Goal: Task Accomplishment & Management: Complete application form

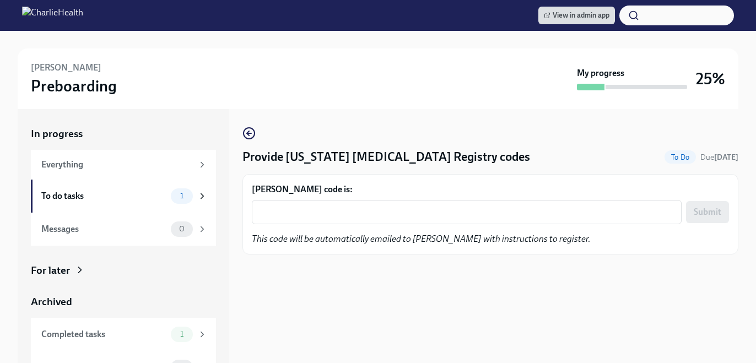
click at [333, 183] on label "[PERSON_NAME] code is:" at bounding box center [490, 189] width 477 height 12
click at [333, 205] on textarea "[PERSON_NAME] code is:" at bounding box center [466, 211] width 416 height 13
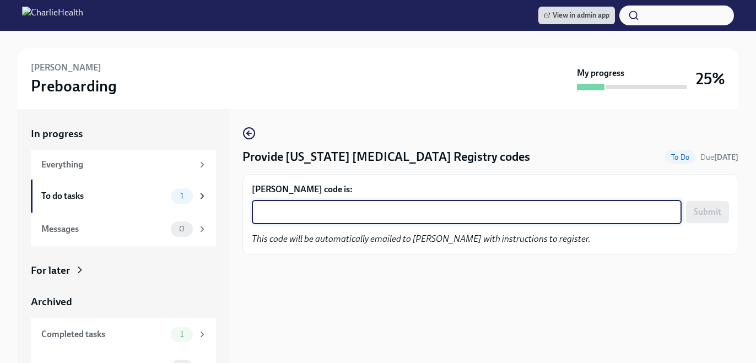
click at [333, 210] on textarea "[PERSON_NAME] code is:" at bounding box center [466, 211] width 416 height 13
paste textarea "SI488ALDXBWB"
type textarea "SI488ALDXBWB"
click at [691, 210] on button "Submit" at bounding box center [707, 212] width 43 height 22
click at [410, 209] on textarea "Cynthia Martinez's code is:" at bounding box center [466, 211] width 416 height 13
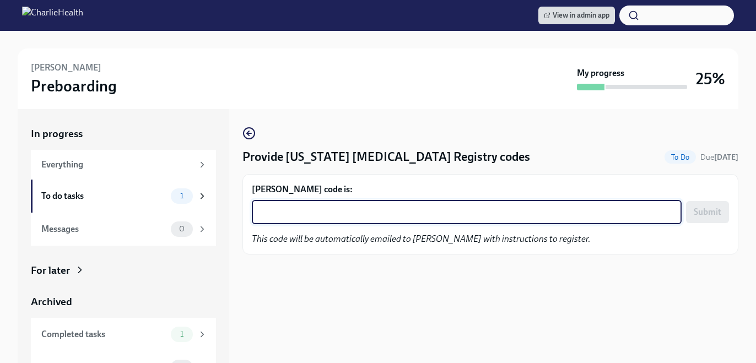
paste textarea "7EH1O4G3WFJ2"
type textarea "7EH1O4G3WFJ2"
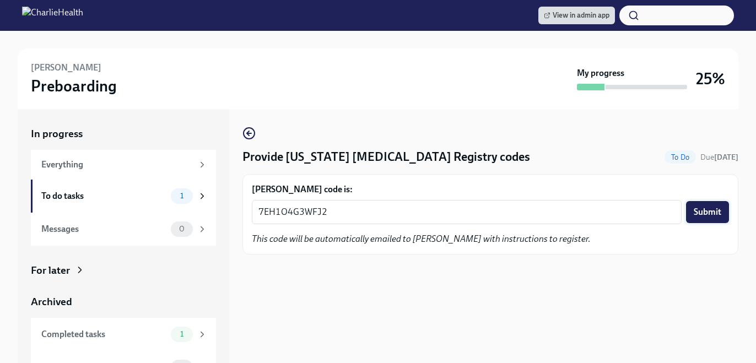
click at [718, 204] on button "Submit" at bounding box center [707, 212] width 43 height 22
